Goal: Transaction & Acquisition: Purchase product/service

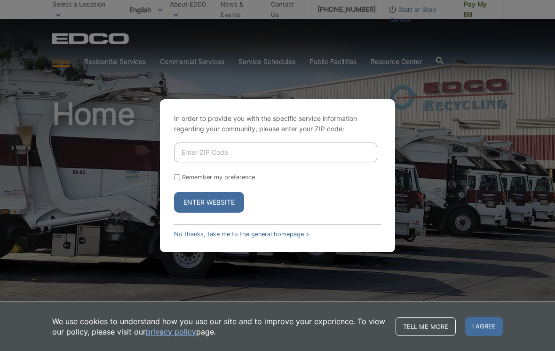
click at [247, 160] on input "Enter ZIP Code" at bounding box center [275, 153] width 203 height 20
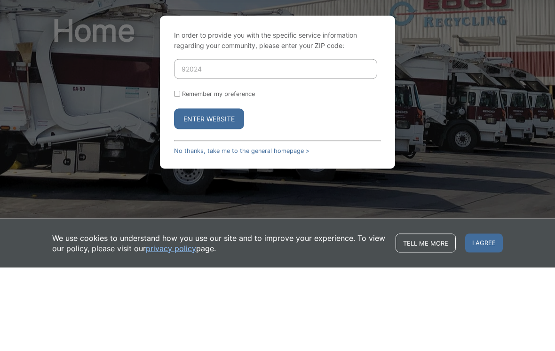
scroll to position [84, 0]
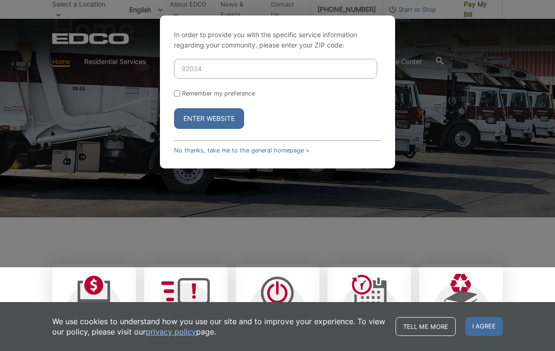
type input "92024"
click at [220, 128] on button "Enter Website" at bounding box center [209, 118] width 70 height 21
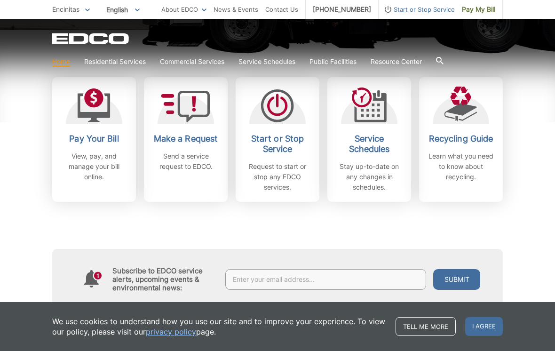
scroll to position [272, 0]
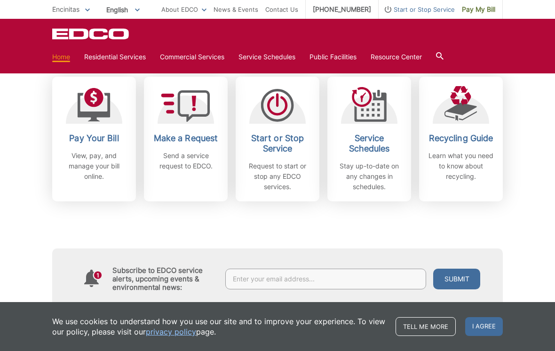
click at [100, 121] on icon at bounding box center [94, 105] width 33 height 34
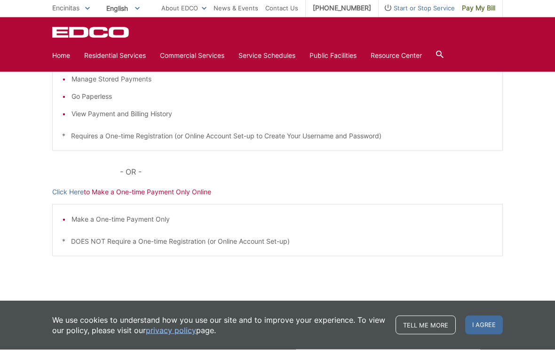
scroll to position [225, 0]
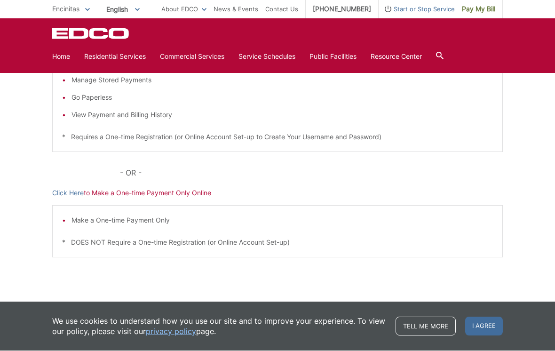
click at [166, 192] on p "Click Here to Make a One-time Payment Only Online" at bounding box center [277, 193] width 451 height 10
click at [74, 197] on link "Click Here" at bounding box center [68, 193] width 32 height 10
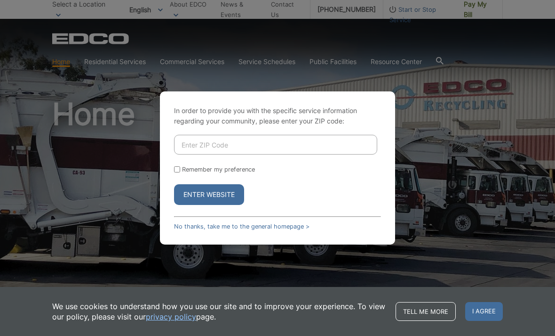
click at [265, 154] on input "Enter ZIP Code" at bounding box center [275, 145] width 203 height 20
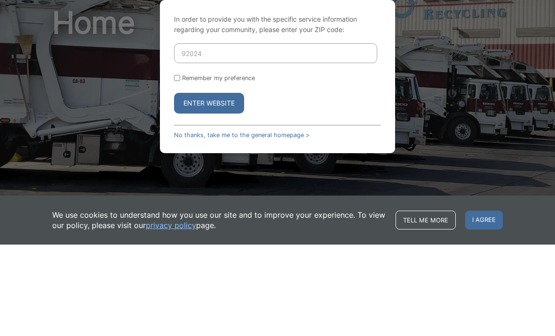
type input "92024"
click at [237, 184] on button "Enter Website" at bounding box center [209, 194] width 70 height 21
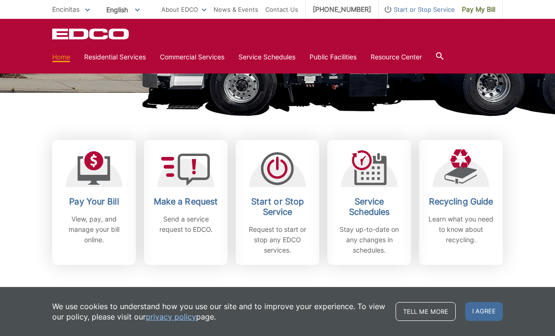
scroll to position [210, 0]
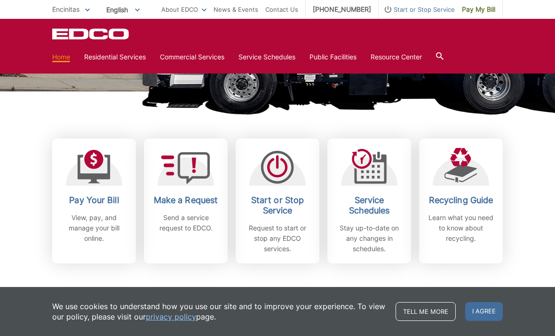
click at [93, 160] on icon at bounding box center [94, 167] width 33 height 34
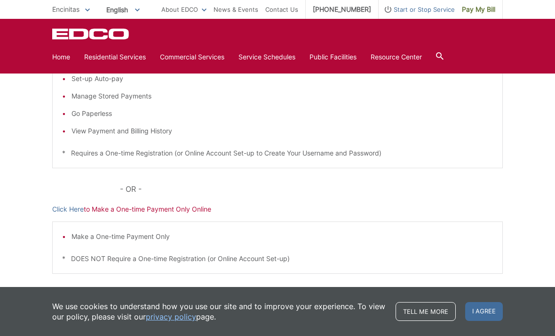
scroll to position [211, 0]
click at [75, 205] on link "Click Here" at bounding box center [68, 207] width 32 height 10
